Goal: Task Accomplishment & Management: Manage account settings

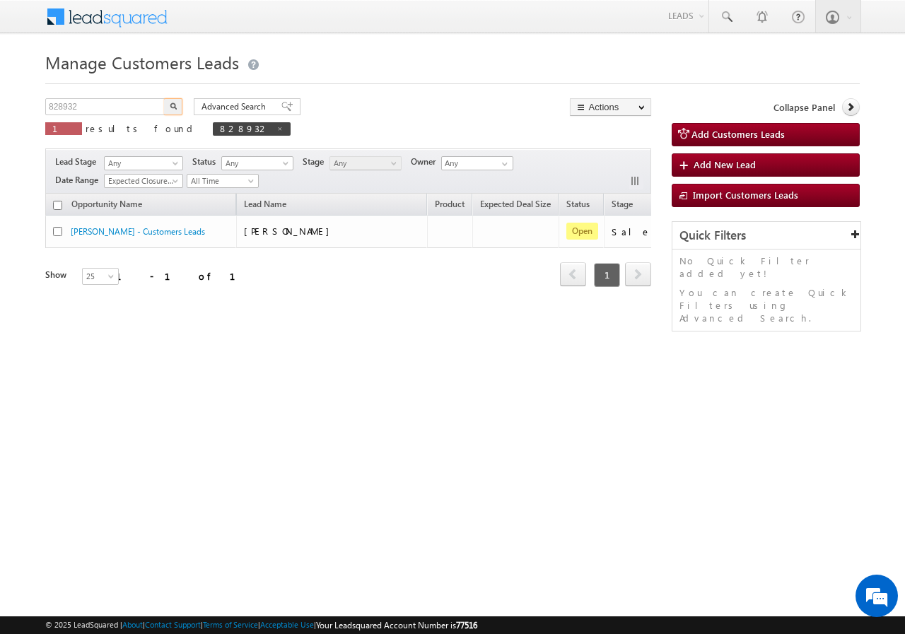
click at [110, 102] on input "828932" at bounding box center [105, 106] width 121 height 17
type input "881474"
click at [165, 109] on button "button" at bounding box center [173, 106] width 18 height 17
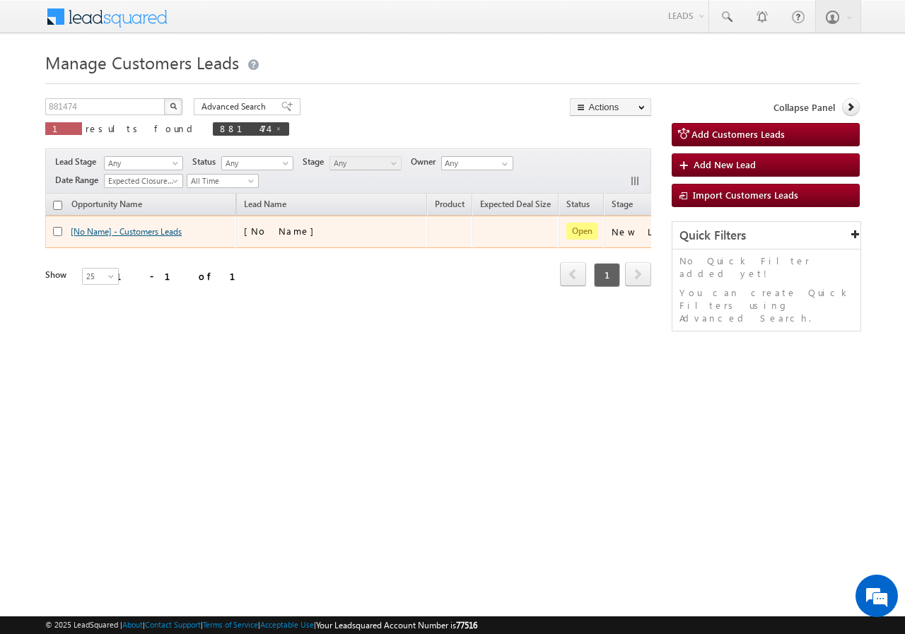
click at [141, 232] on link "[No Name] - Customers Leads" at bounding box center [126, 231] width 111 height 11
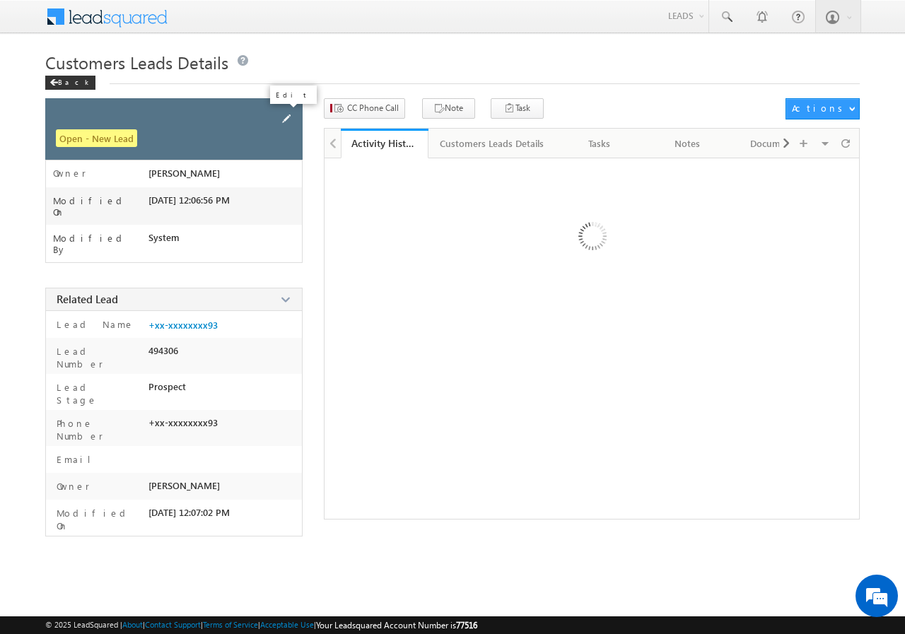
click at [284, 117] on span at bounding box center [287, 119] width 16 height 16
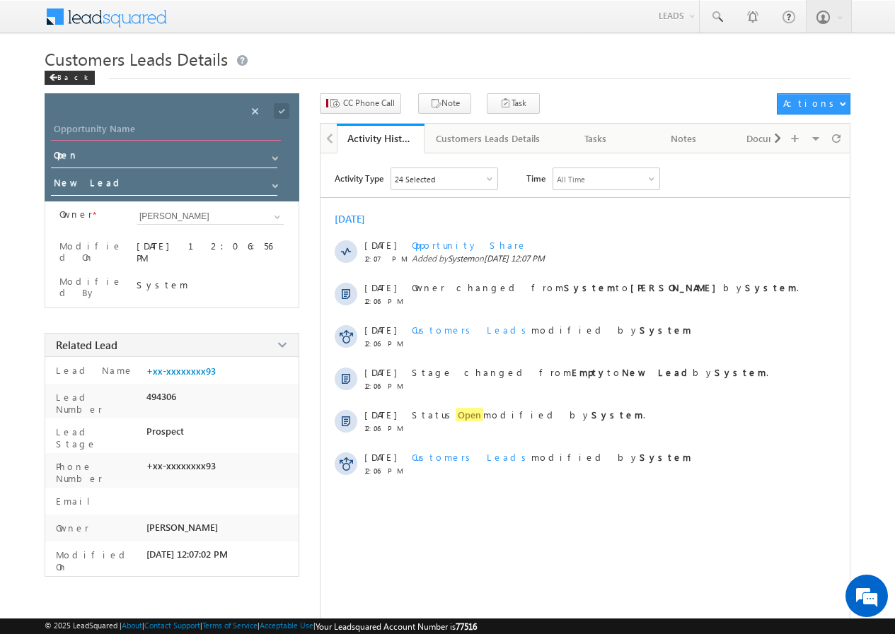
click at [123, 129] on input "Opportunity Name" at bounding box center [166, 131] width 230 height 20
paste input "[PERSON_NAME]"
type input "[PERSON_NAME]"
click at [282, 110] on span at bounding box center [282, 111] width 16 height 16
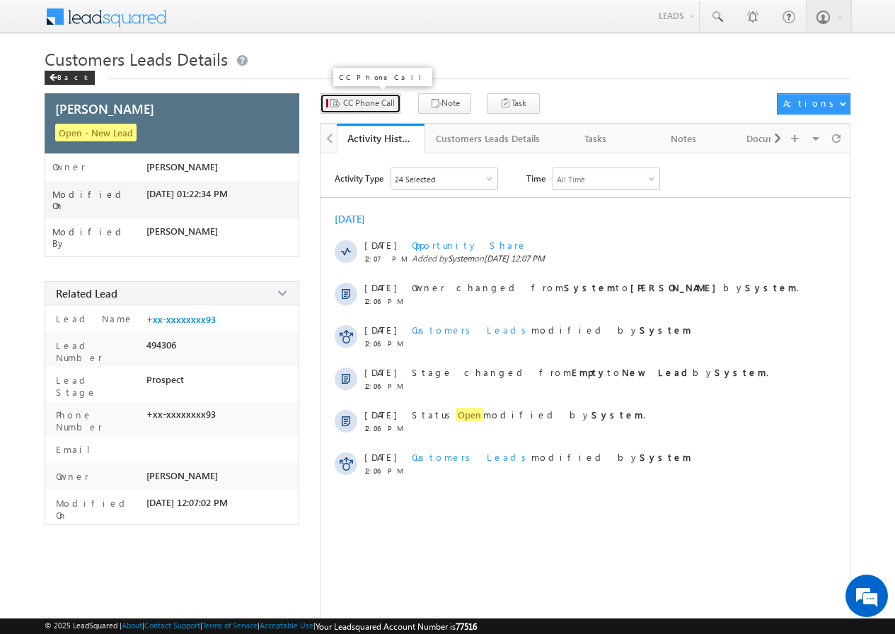
click at [351, 102] on span "CC Phone Call" at bounding box center [369, 103] width 52 height 13
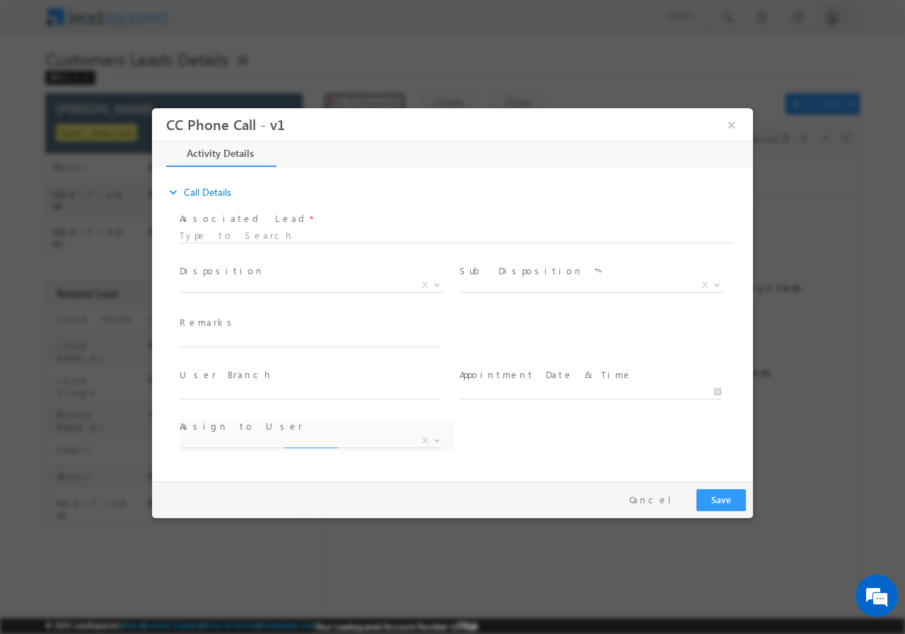
select select "ajay.shankarlal@sgrlimited.in"
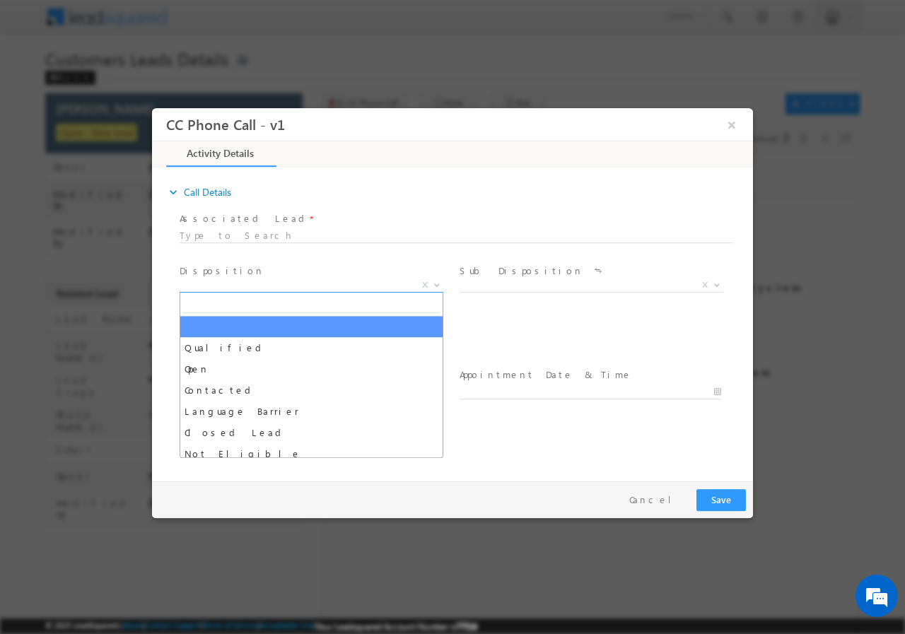
click at [252, 279] on span "X" at bounding box center [312, 285] width 264 height 14
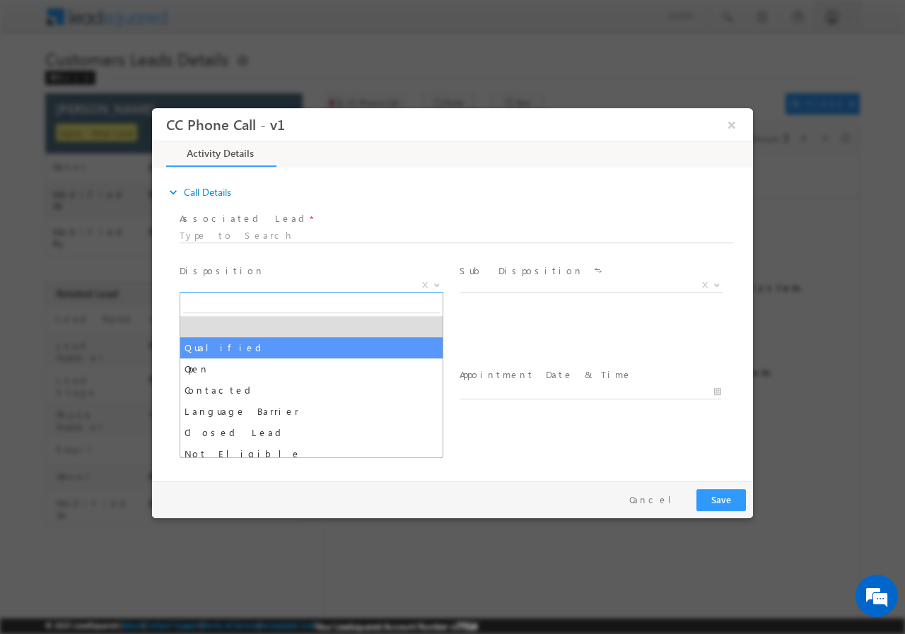
select select "Qualified"
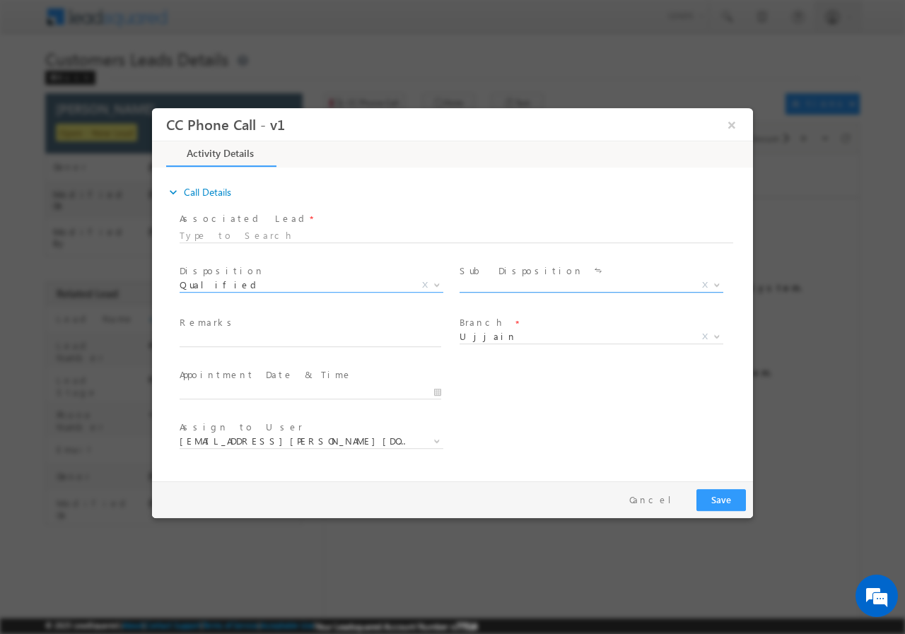
drag, startPoint x: 511, startPoint y: 287, endPoint x: 518, endPoint y: 289, distance: 7.2
click at [514, 287] on span "X" at bounding box center [592, 285] width 264 height 14
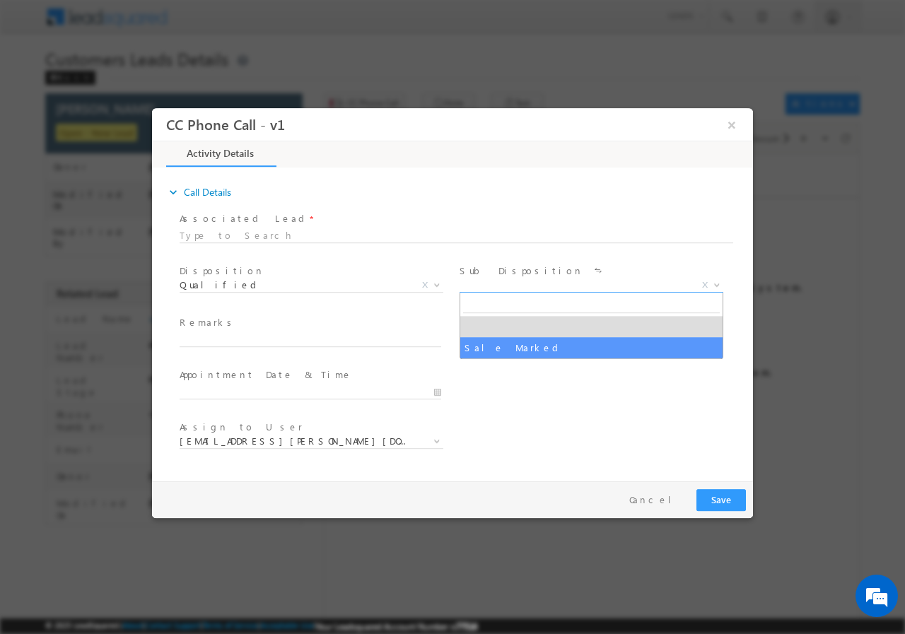
select select "Sale Marked"
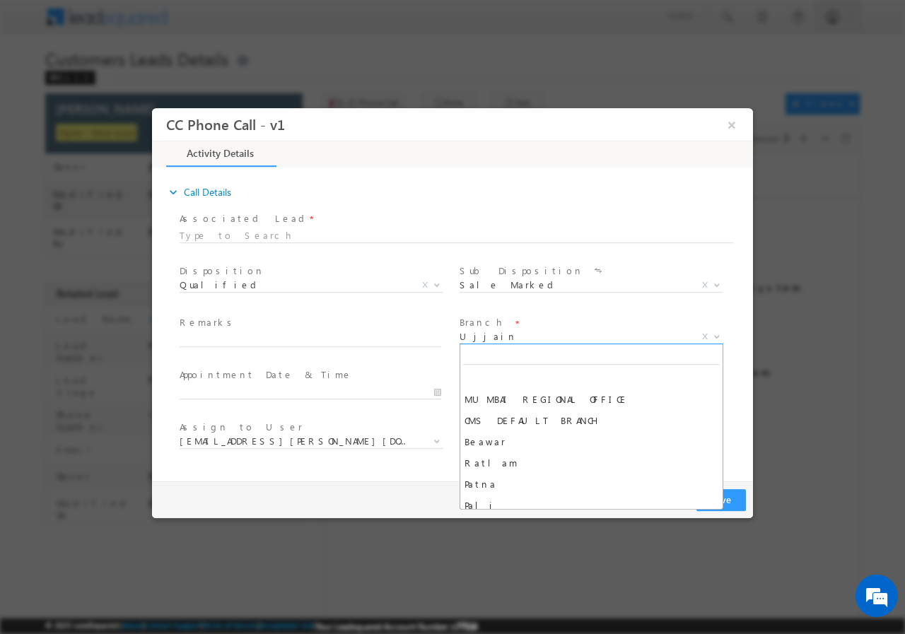
click at [483, 338] on span "Ujjain" at bounding box center [575, 336] width 230 height 13
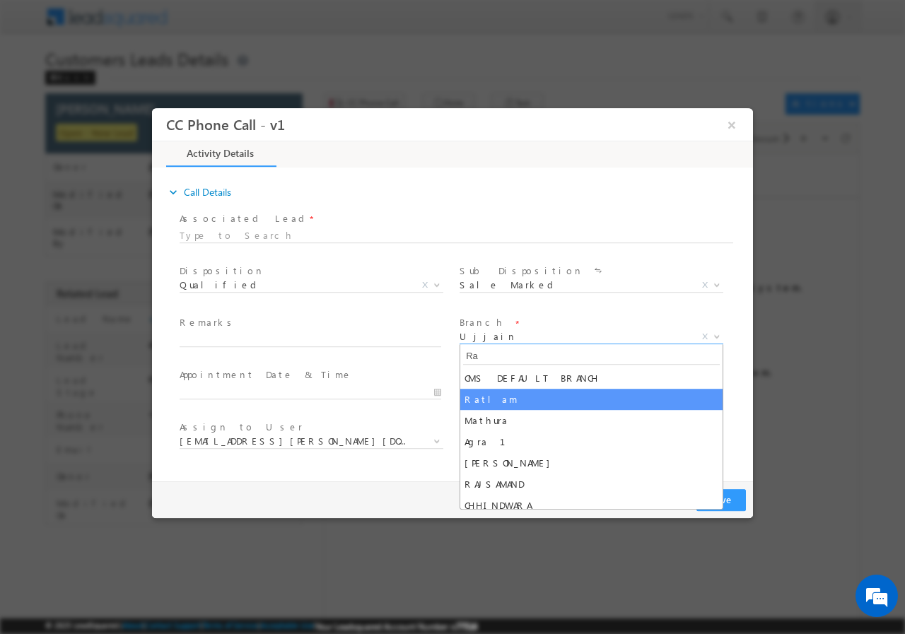
type input "Ra"
select select "Ratlam"
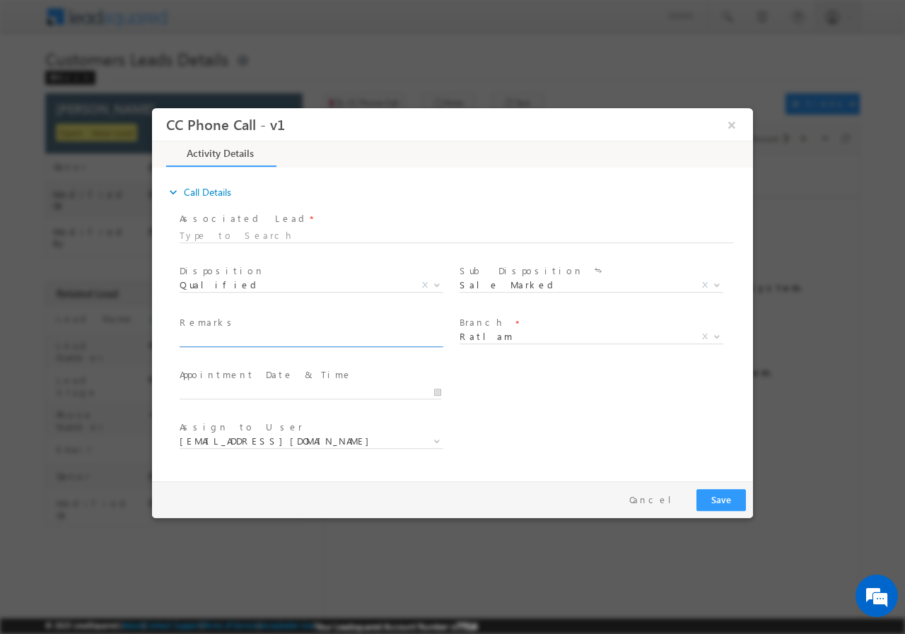
select select "ajay.chapari@sgrlimited.in"
click at [209, 341] on input "text" at bounding box center [311, 339] width 262 height 14
paste input "881474//VB_Know_More//BHAWANI SINGH//6267542293// P+C// PV-17.90L// LOAN REQ-20…"
type input "881474//VB_Know_More//BHAWANI SINGH//6267542293// P+C// PV-17.90L// LOAN REQ-20…"
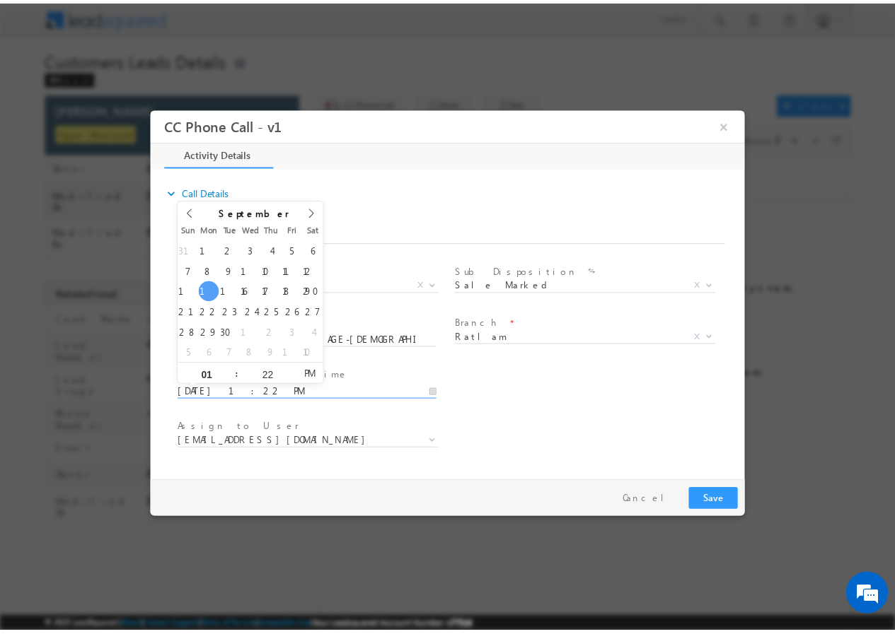
scroll to position [0, 0]
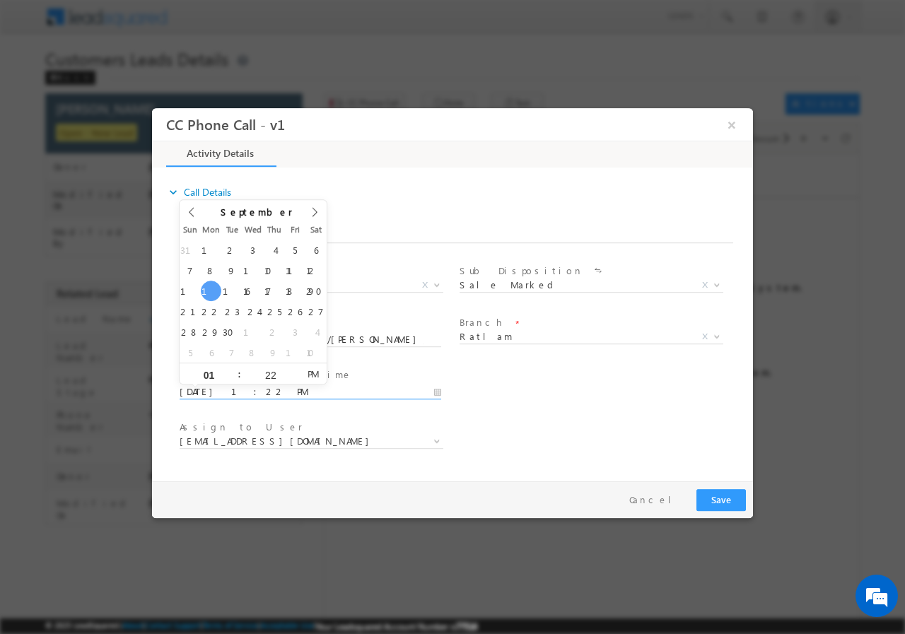
click at [438, 392] on input "09/15/2025 1:22 PM" at bounding box center [311, 392] width 262 height 14
type input "09/15/2025 2:22 PM"
type input "02"
click at [233, 368] on span at bounding box center [233, 368] width 10 height 11
type input "09/15/2025 3:22 PM"
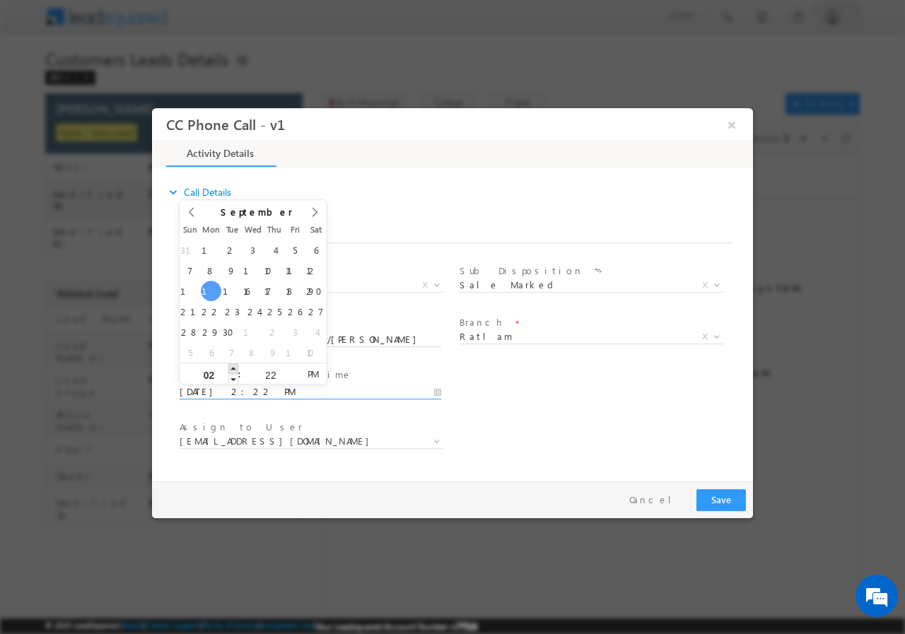
type input "03"
click at [233, 368] on span at bounding box center [233, 368] width 10 height 11
type input "09/15/2025 4:22 PM"
type input "04"
click at [233, 368] on span at bounding box center [233, 368] width 10 height 11
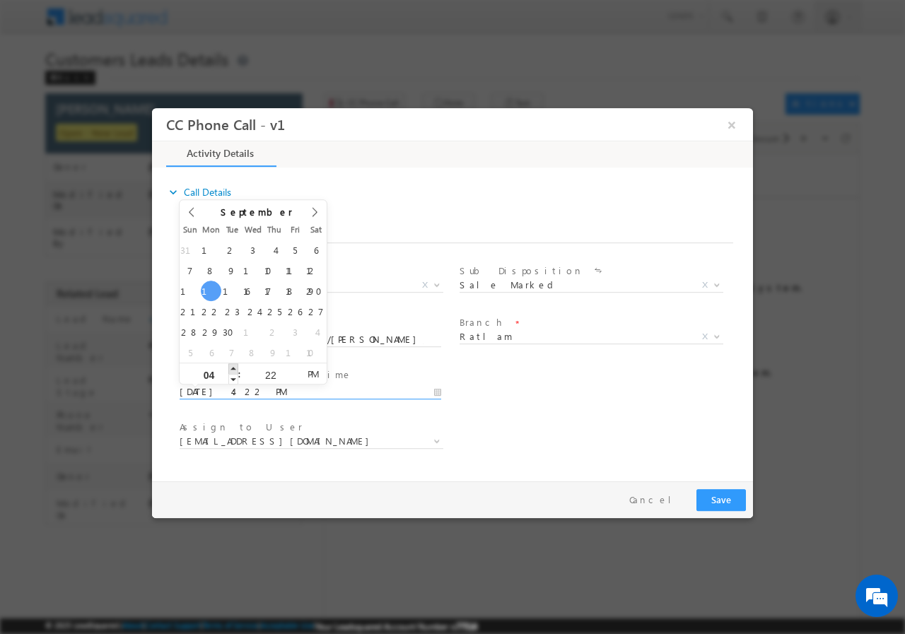
type input "09/15/2025 5:22 PM"
type input "05"
click at [233, 368] on span at bounding box center [233, 368] width 10 height 11
type input "09/15/2025 6:22 PM"
type input "06"
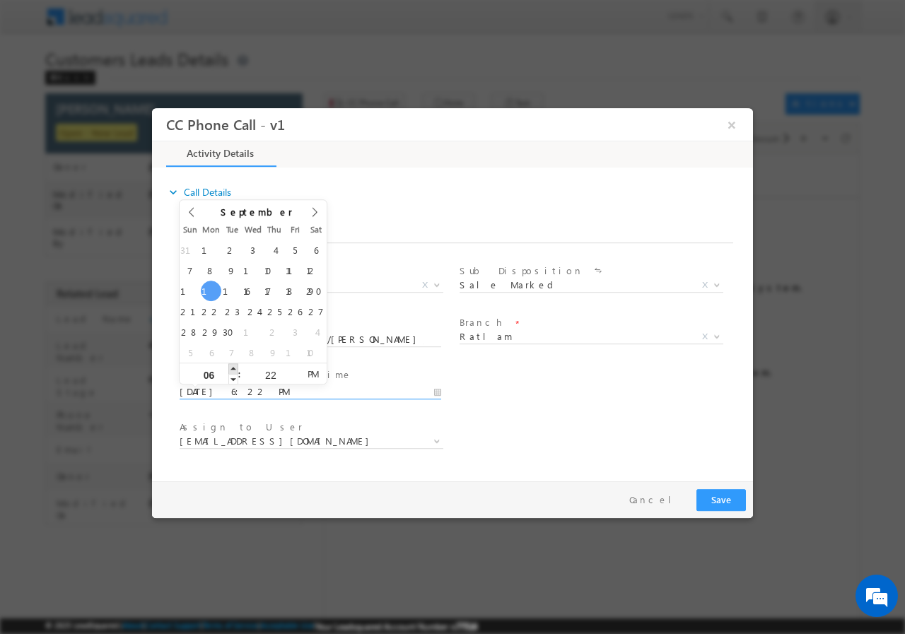
click at [234, 368] on span at bounding box center [233, 368] width 10 height 11
click at [271, 371] on input "22" at bounding box center [270, 374] width 59 height 9
type input "00"
type input "09/15/2025 6:00 PM"
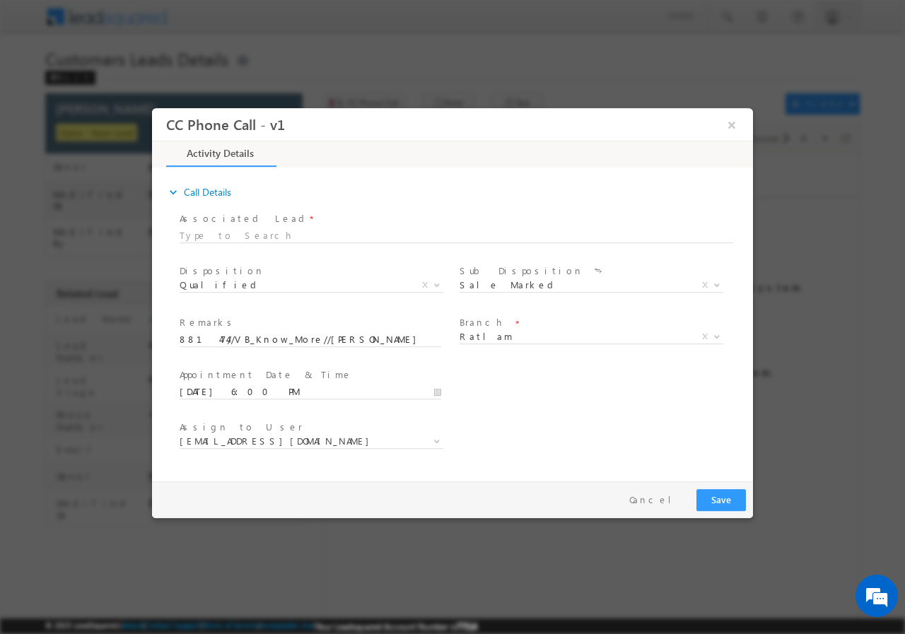
drag, startPoint x: 599, startPoint y: 417, endPoint x: 608, endPoint y: 420, distance: 9.6
click at [600, 423] on div "Assign to User * ajay.chapari@sgrlimited.in amir.khan@sgrlimited.in apurav.shuk…" at bounding box center [465, 443] width 576 height 52
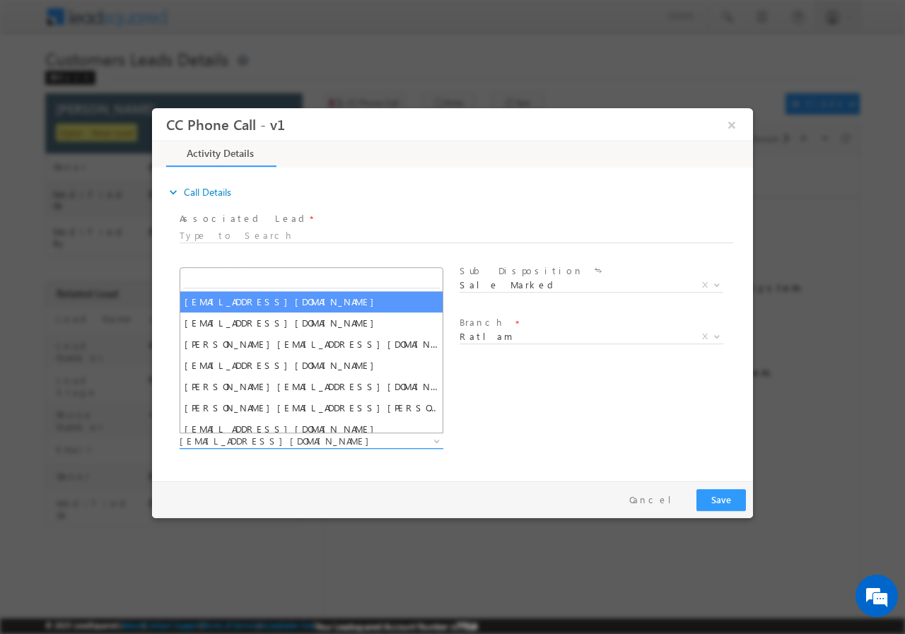
click at [278, 440] on span "ajay.chapari@sgrlimited.in" at bounding box center [295, 440] width 230 height 13
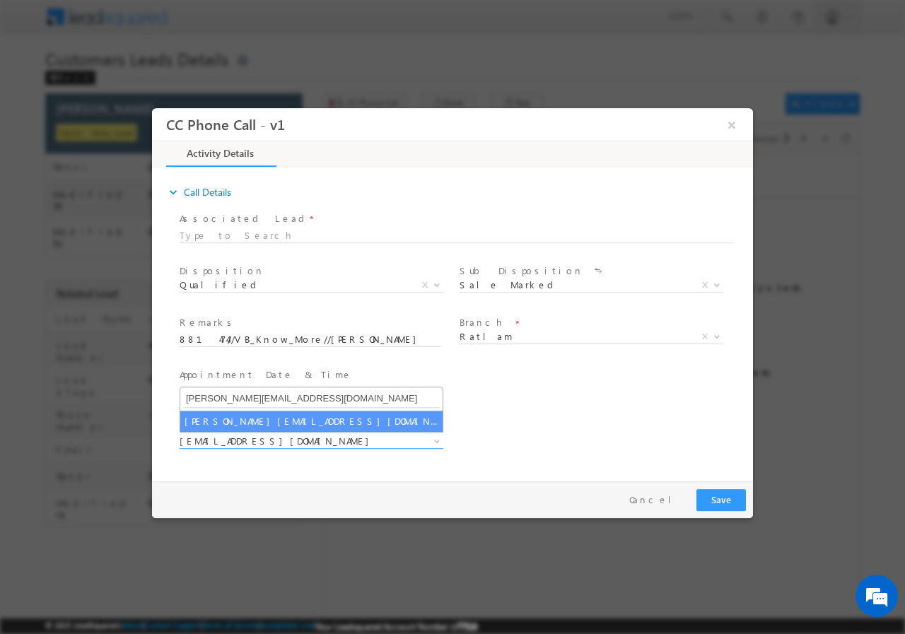
type input "apurav.shukla@sgrlimited.in"
select select "apurav.shukla@sgrlimited.in"
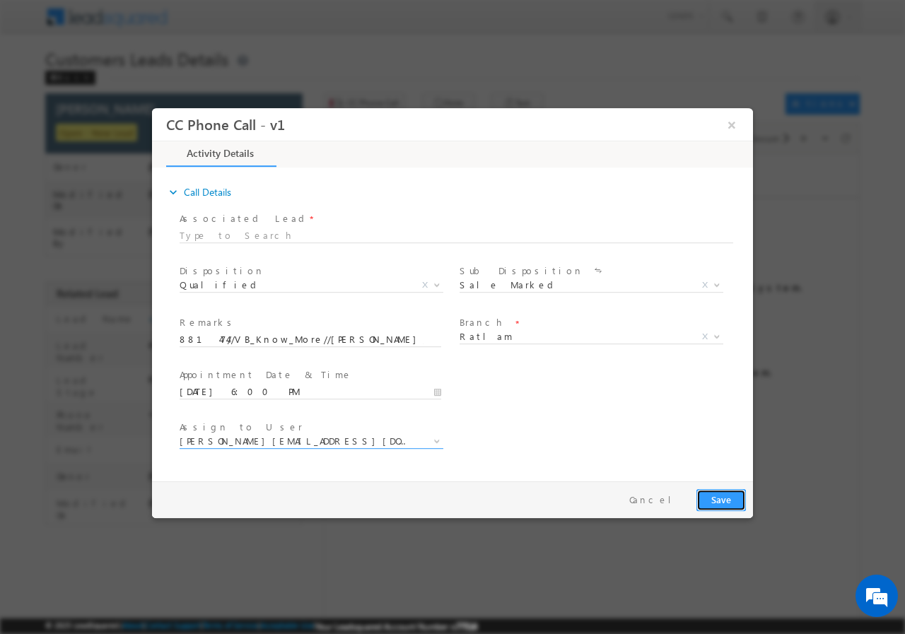
click at [716, 496] on button "Save" at bounding box center [722, 500] width 50 height 22
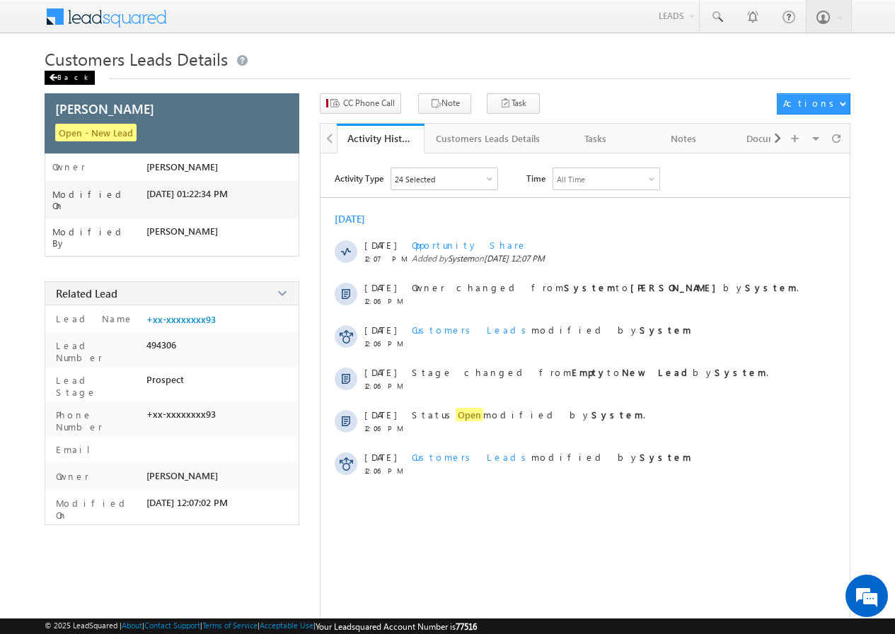
click at [71, 76] on div "Back" at bounding box center [70, 78] width 50 height 14
drag, startPoint x: 71, startPoint y: 76, endPoint x: 88, endPoint y: 103, distance: 31.8
click at [71, 76] on div "Back" at bounding box center [70, 78] width 50 height 14
